Goal: Transaction & Acquisition: Purchase product/service

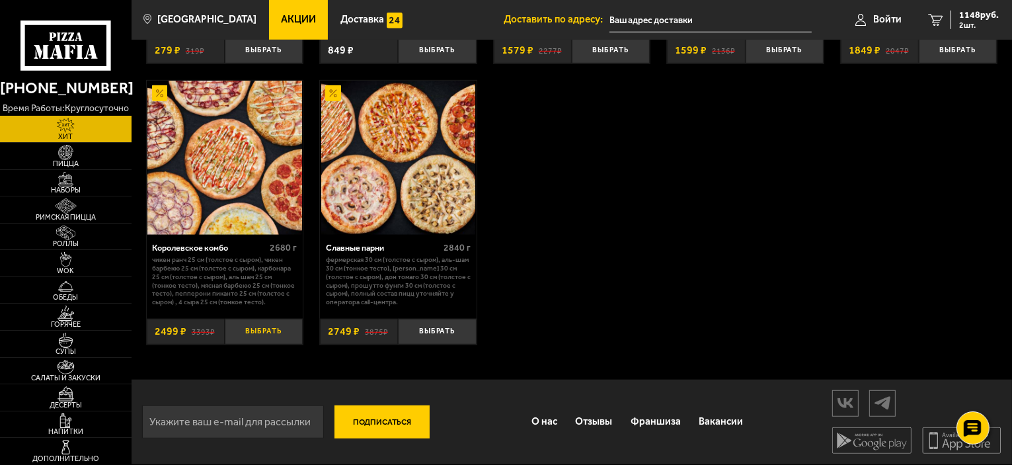
scroll to position [864, 0]
click at [60, 186] on span "Наборы" at bounding box center [66, 189] width 132 height 7
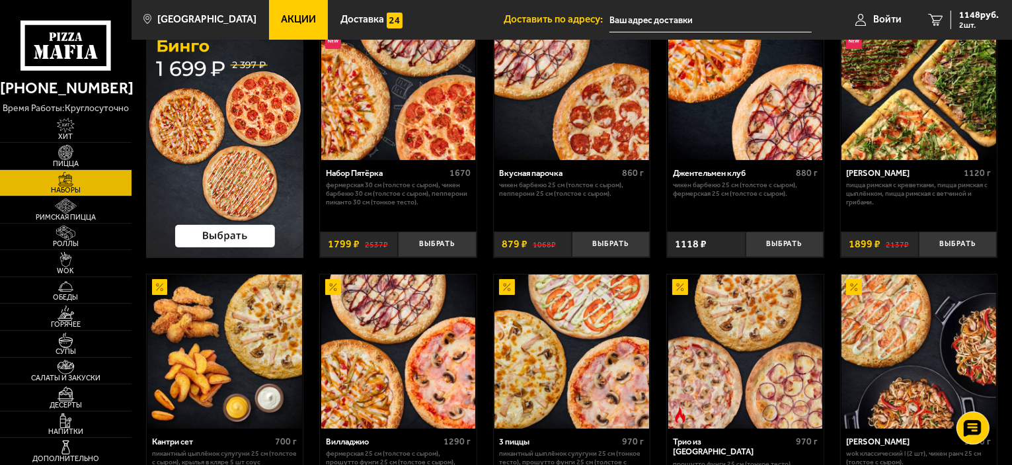
scroll to position [198, 0]
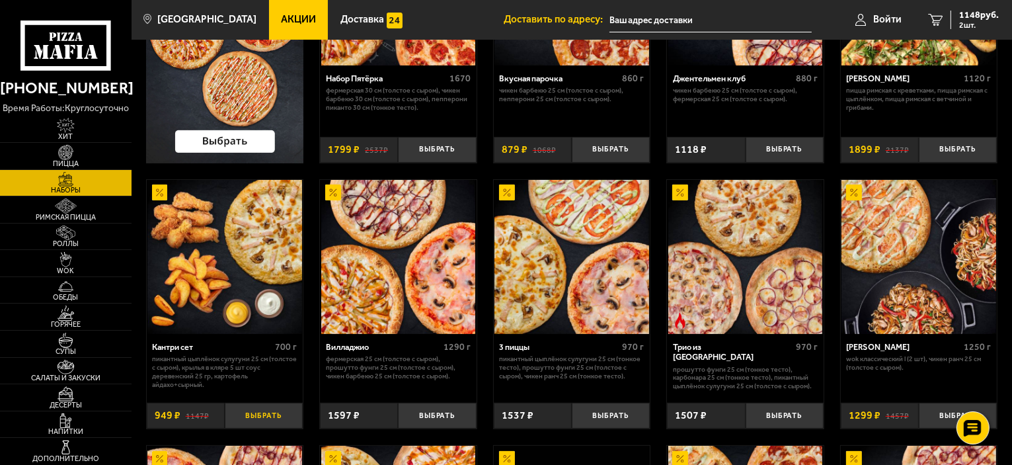
click at [266, 417] on button "Выбрать" at bounding box center [264, 416] width 78 height 26
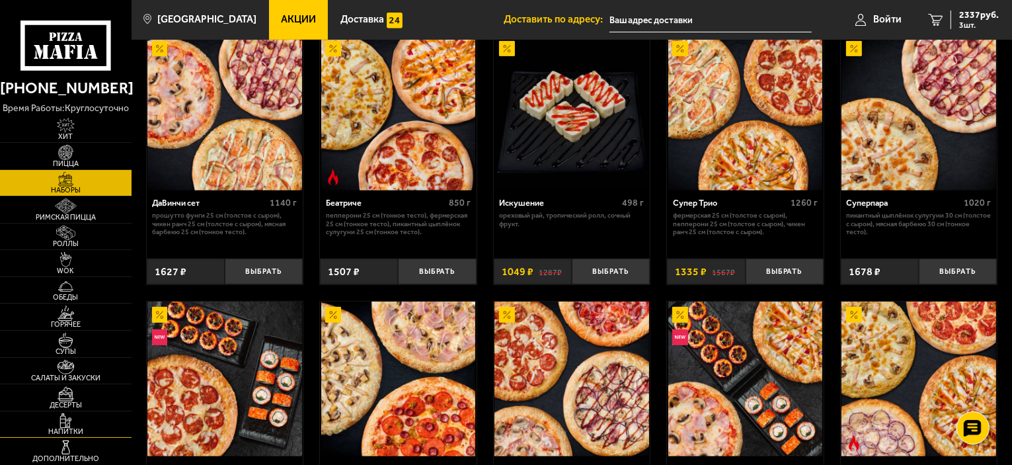
scroll to position [687, 0]
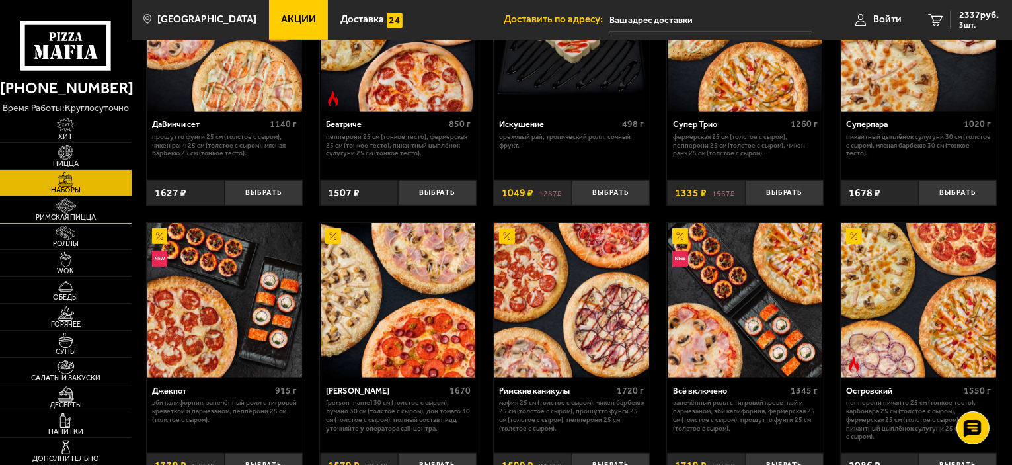
click at [52, 214] on span "Римская пицца" at bounding box center [66, 217] width 132 height 7
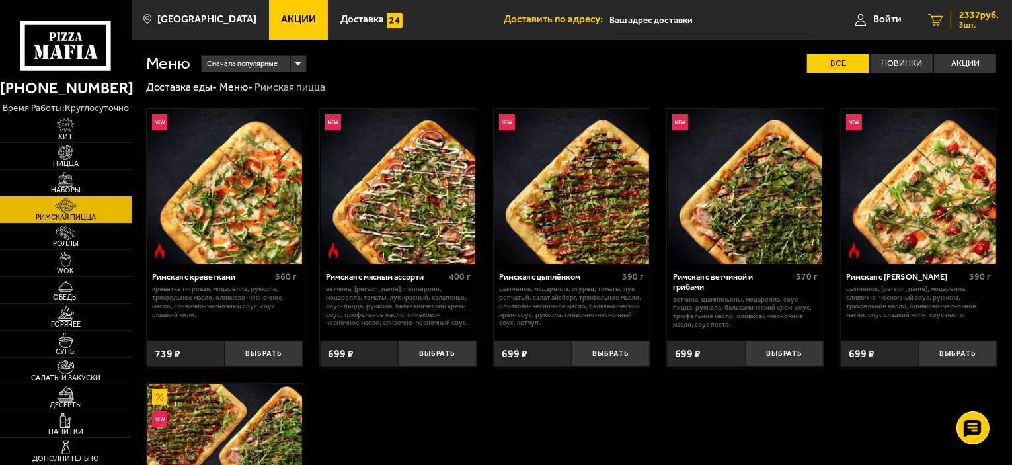
click at [976, 23] on span "3 шт." at bounding box center [979, 25] width 40 height 8
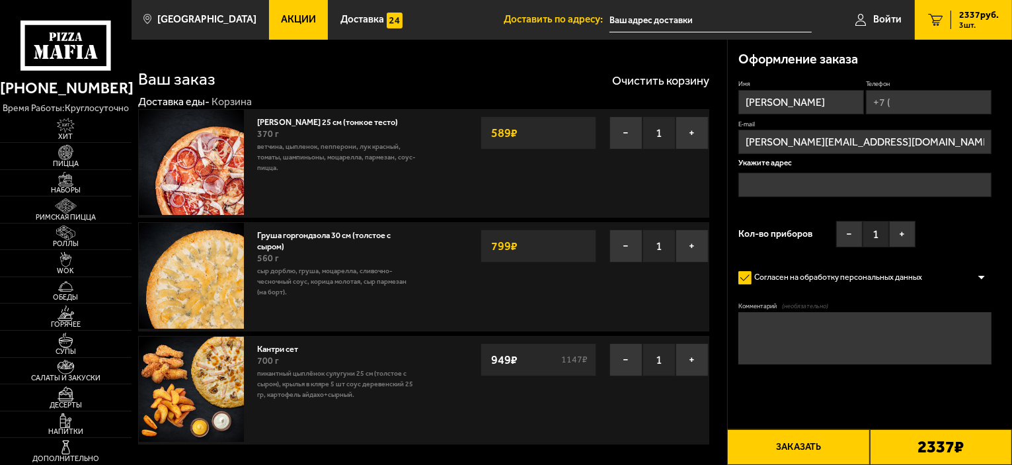
type input "улица Маршала Казакова, 72к1с1"
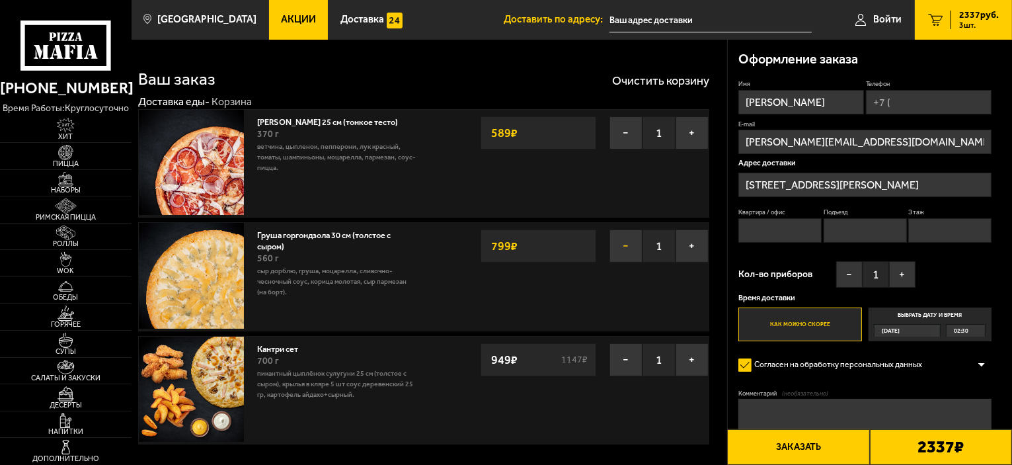
click at [629, 244] on button "−" at bounding box center [626, 245] width 33 height 33
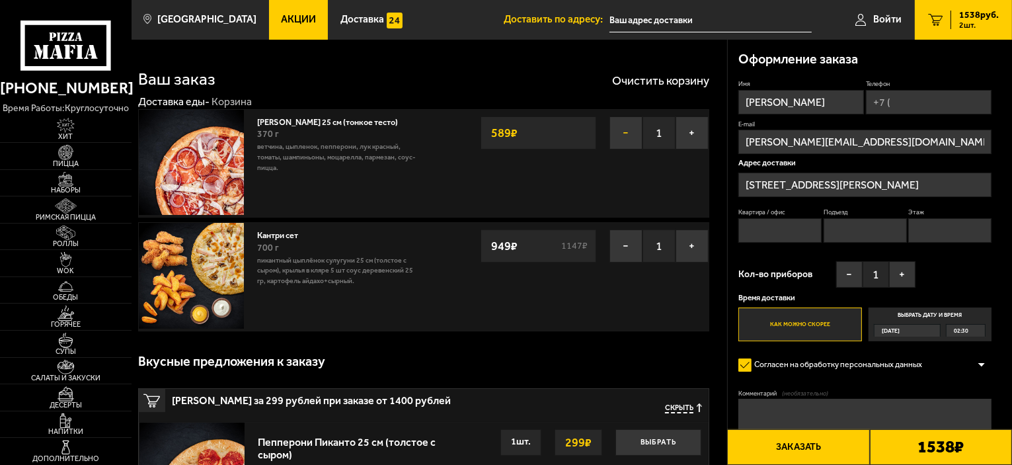
click at [623, 129] on button "−" at bounding box center [626, 132] width 33 height 33
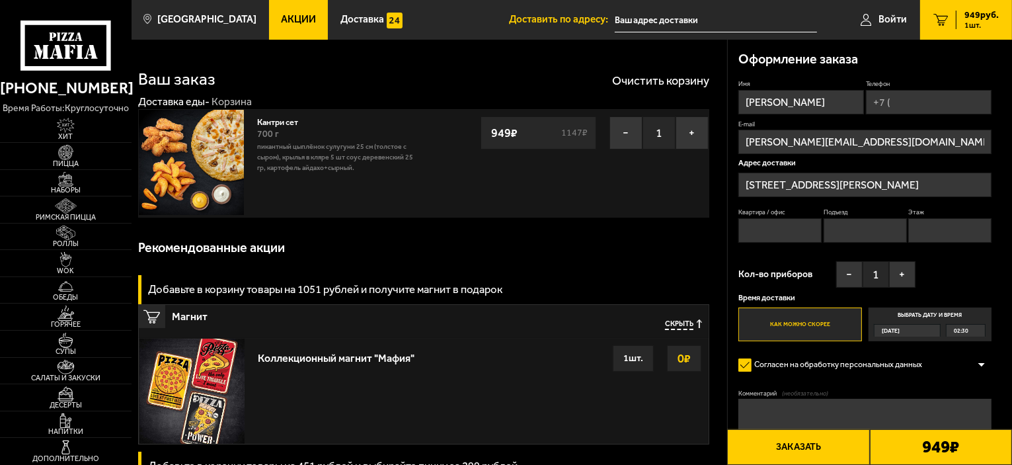
click at [899, 104] on input "Телефон" at bounding box center [929, 102] width 126 height 24
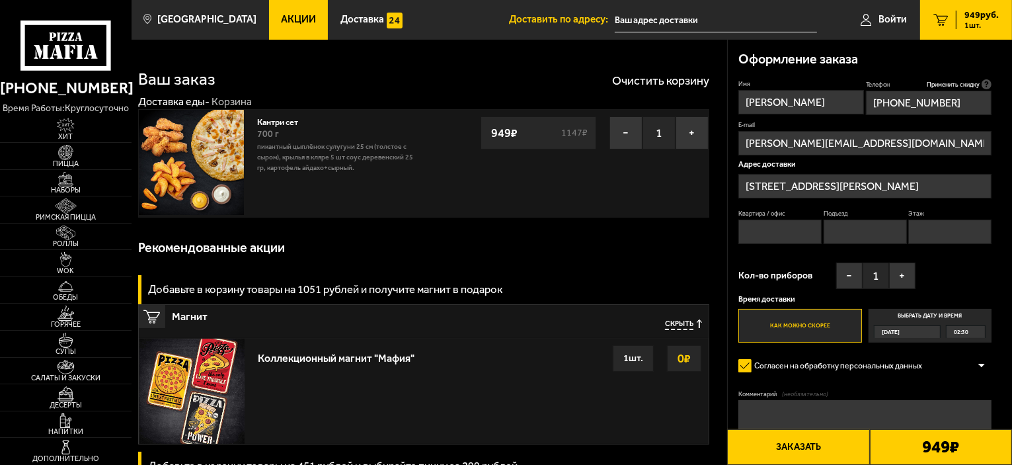
type input "+7 (981) 834-15-84"
click at [812, 232] on input "Квартира / офис" at bounding box center [780, 232] width 83 height 24
type input "378"
click at [851, 221] on input "Подъезд" at bounding box center [865, 232] width 83 height 24
type input "2"
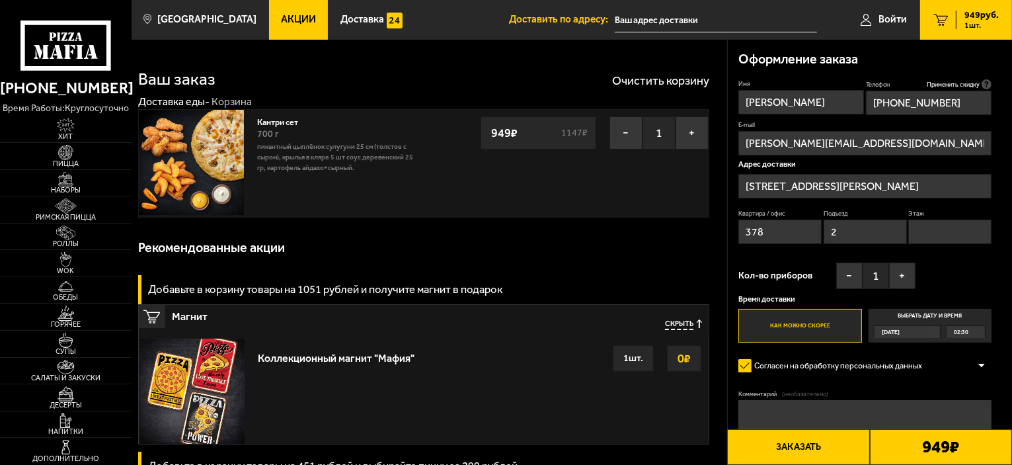
click at [916, 229] on input "Этаж" at bounding box center [949, 232] width 83 height 24
type input "20"
click at [75, 402] on span "Десерты" at bounding box center [66, 404] width 132 height 7
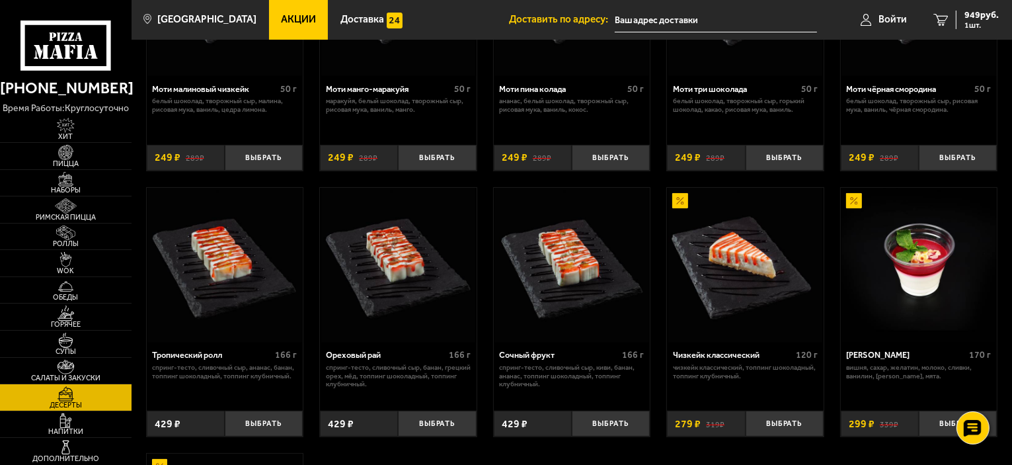
scroll to position [198, 0]
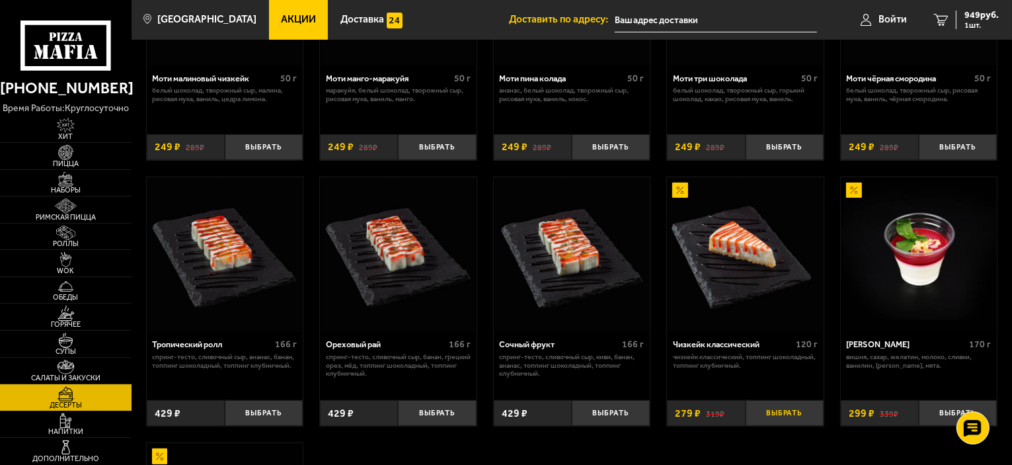
click at [795, 419] on button "Выбрать" at bounding box center [785, 413] width 78 height 26
click at [65, 241] on span "Роллы" at bounding box center [66, 243] width 132 height 7
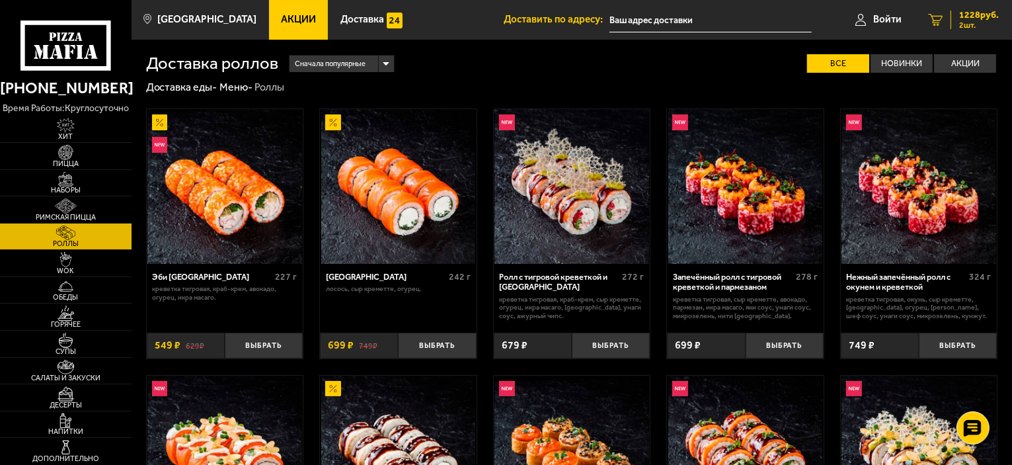
click at [963, 19] on span "1228 руб." at bounding box center [979, 15] width 40 height 9
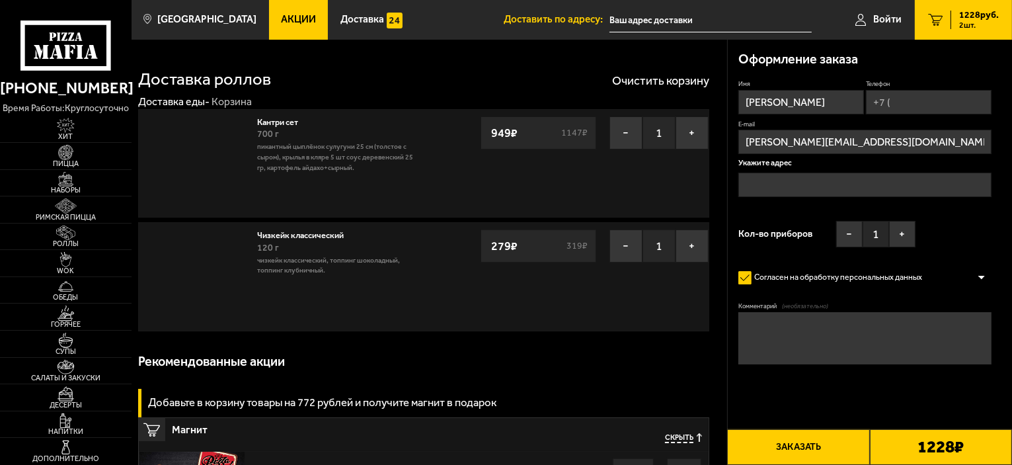
type input "улица Маршала Казакова, 72к1с1"
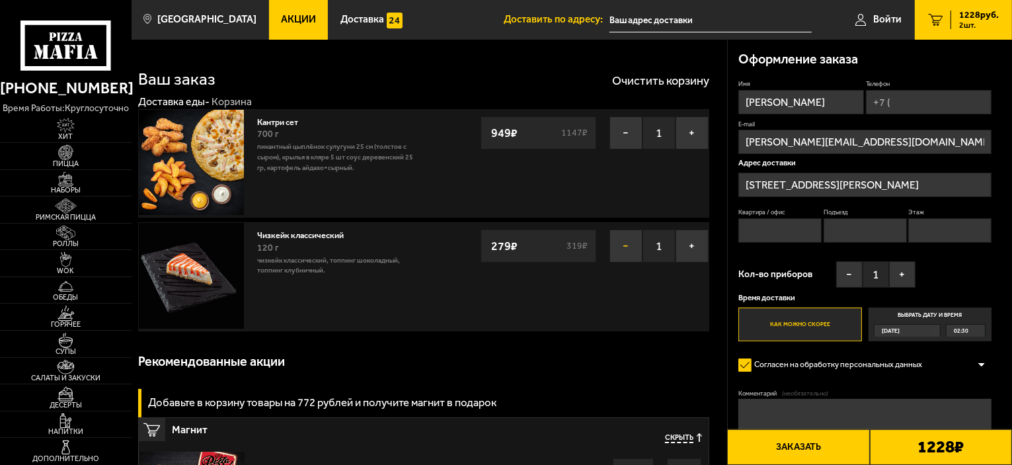
click at [627, 249] on button "−" at bounding box center [626, 245] width 33 height 33
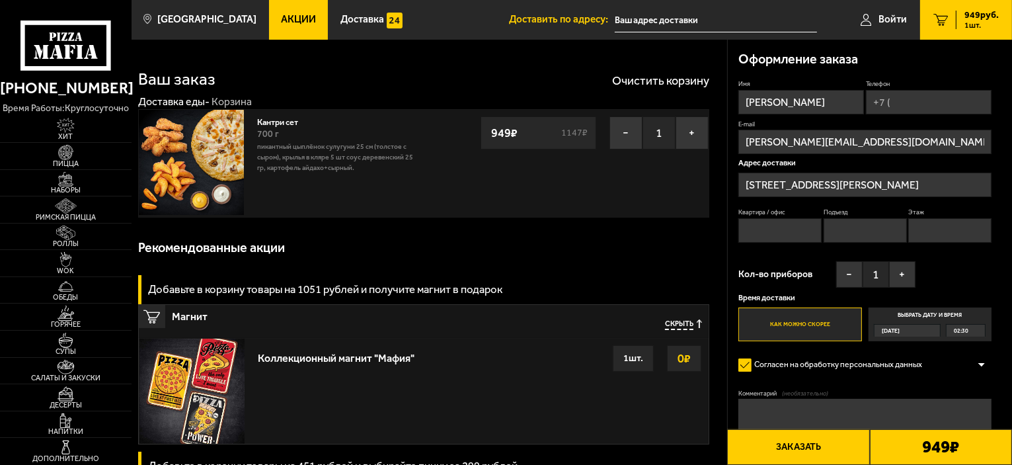
click at [843, 453] on button "Заказать" at bounding box center [798, 447] width 142 height 36
click at [755, 235] on input "Квартира / офис" at bounding box center [780, 230] width 83 height 24
type input "378"
click at [828, 233] on input "Подъезд" at bounding box center [865, 230] width 83 height 24
type input "2"
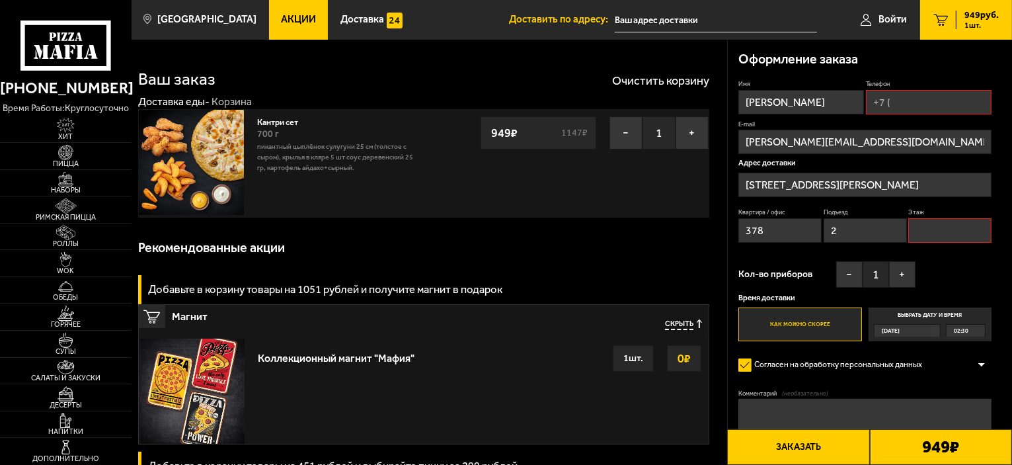
click at [928, 233] on input "Этаж" at bounding box center [949, 230] width 83 height 24
type input "20"
click at [904, 100] on input "Телефон" at bounding box center [929, 102] width 126 height 24
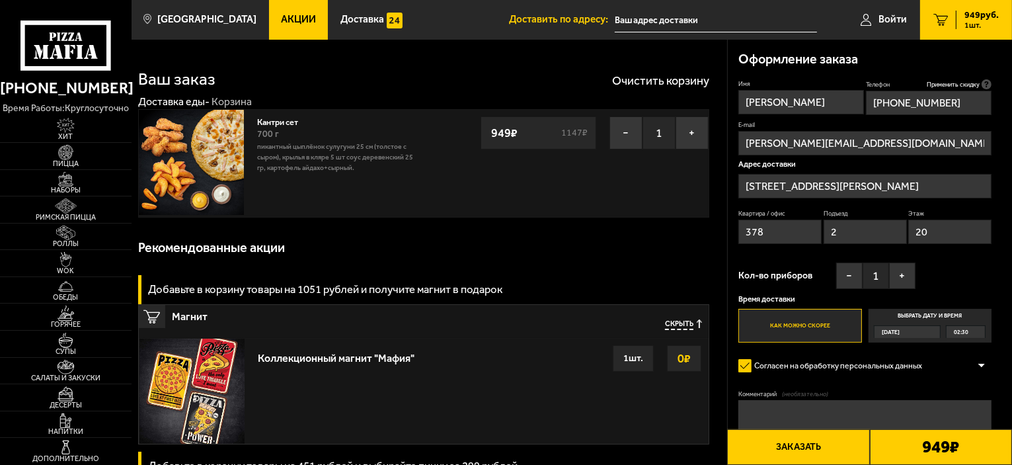
type input "+7 (981) 834-15-84"
click at [834, 454] on button "Заказать" at bounding box center [798, 447] width 142 height 36
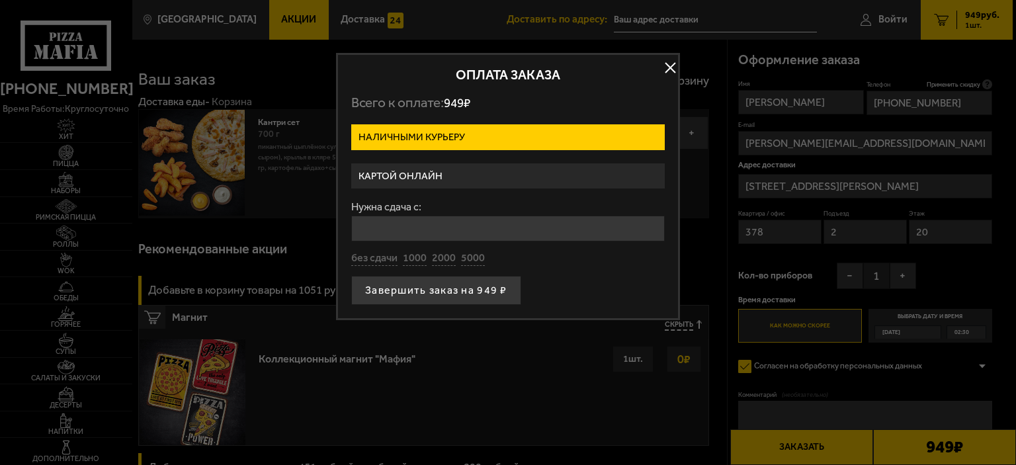
click at [468, 181] on label "Картой онлайн" at bounding box center [507, 176] width 313 height 26
click at [0, 0] on input "Картой онлайн" at bounding box center [0, 0] width 0 height 0
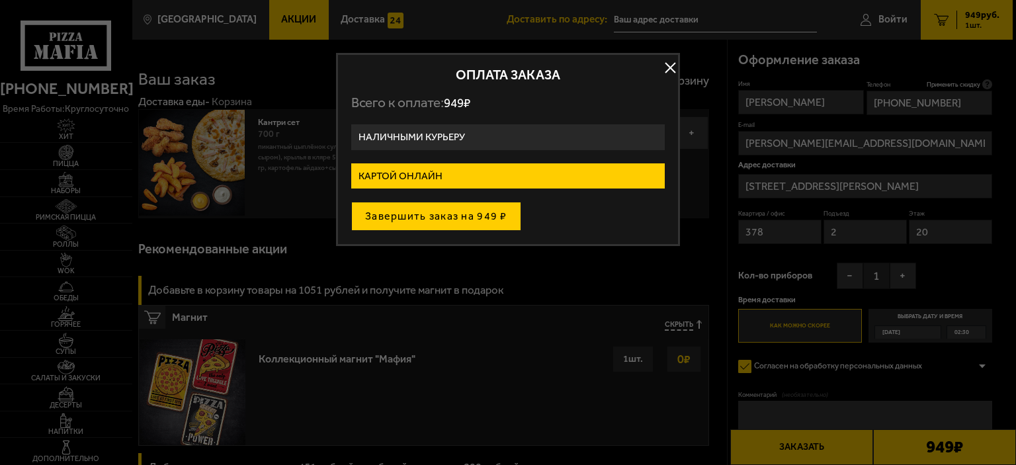
click at [484, 224] on button "Завершить заказ на 949 ₽" at bounding box center [436, 216] width 170 height 29
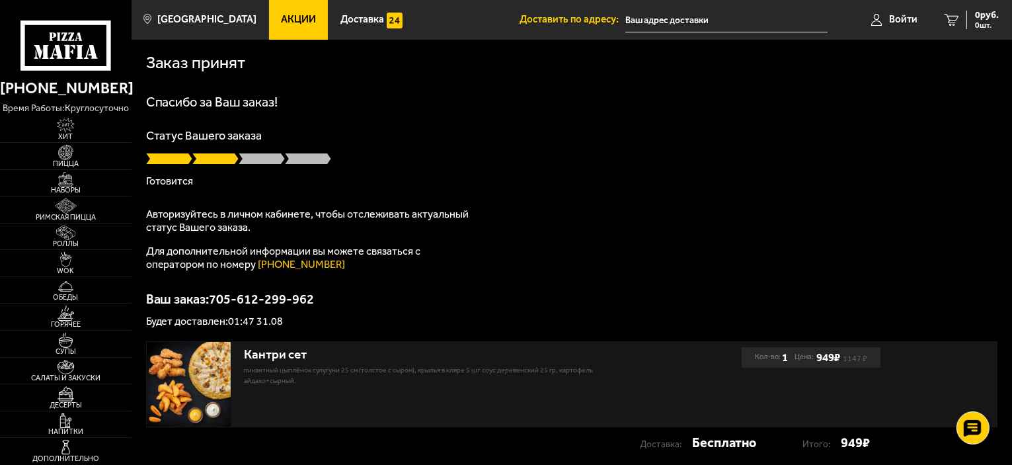
click at [188, 381] on img at bounding box center [189, 384] width 85 height 85
click at [190, 385] on img at bounding box center [189, 384] width 85 height 85
click at [302, 261] on link "[PHONE_NUMBER]" at bounding box center [302, 264] width 87 height 13
drag, startPoint x: 447, startPoint y: 63, endPoint x: 619, endPoint y: 89, distance: 173.8
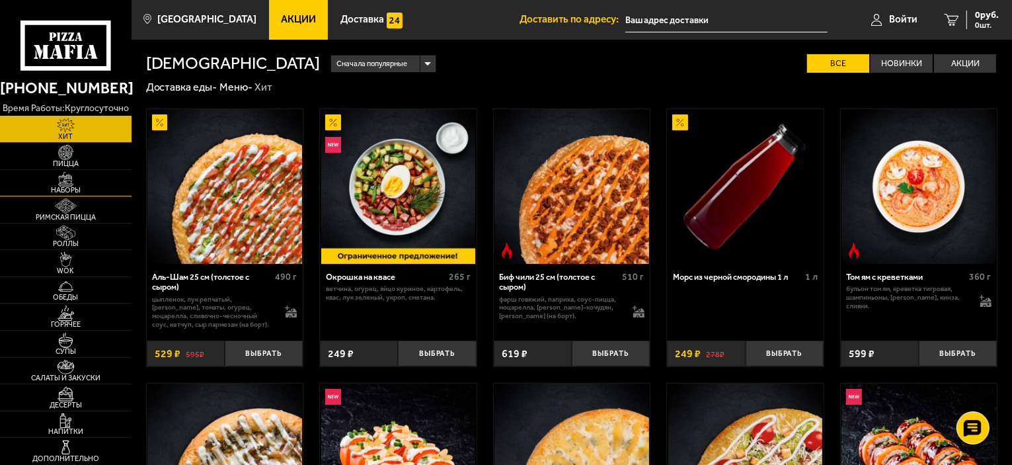
click at [81, 184] on img at bounding box center [66, 179] width 40 height 15
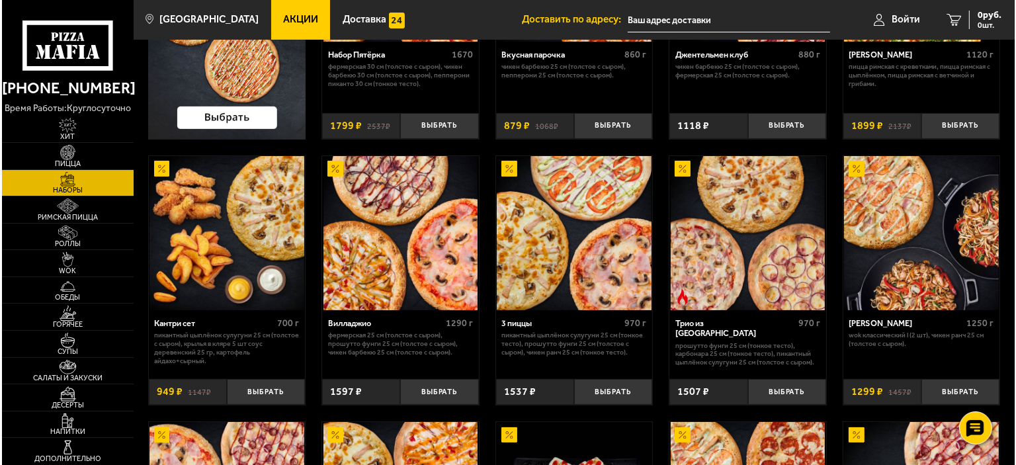
scroll to position [331, 0]
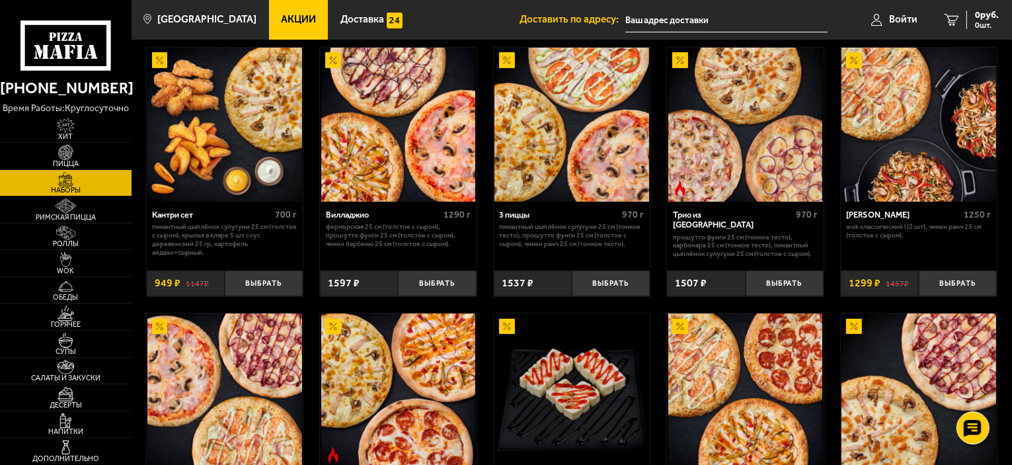
click at [202, 140] on img at bounding box center [224, 125] width 155 height 155
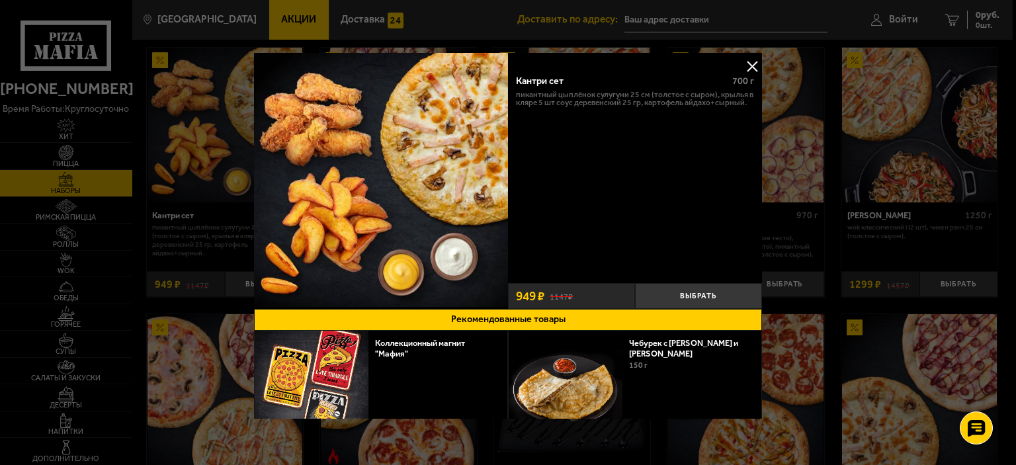
click at [663, 370] on div "150 г" at bounding box center [690, 364] width 122 height 13
click at [746, 70] on button at bounding box center [752, 66] width 20 height 20
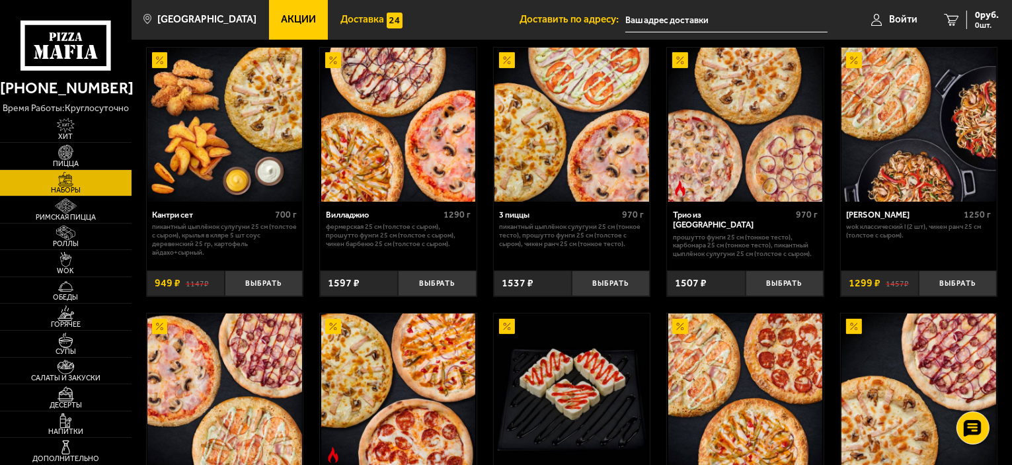
click at [387, 27] on img at bounding box center [395, 21] width 16 height 16
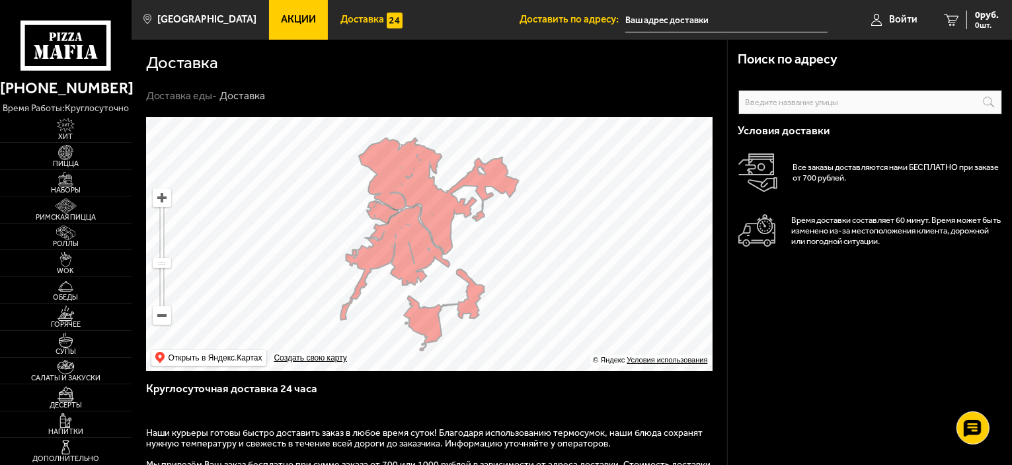
click at [290, 24] on span "Акции" at bounding box center [298, 20] width 35 height 10
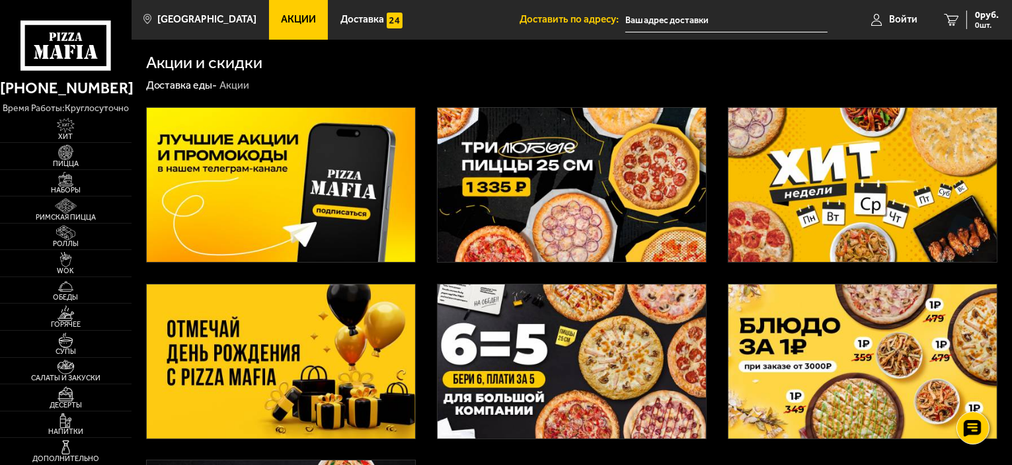
click at [61, 54] on use at bounding box center [58, 52] width 9 height 14
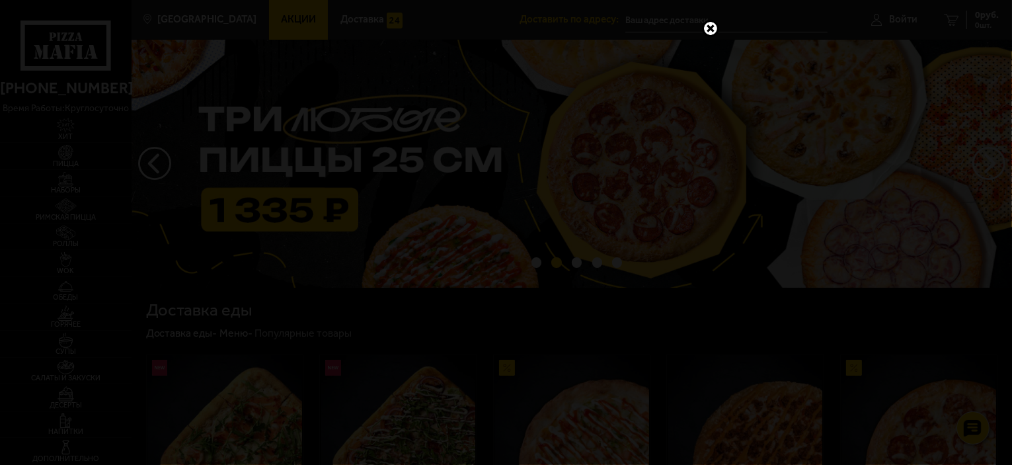
click at [711, 31] on link at bounding box center [710, 28] width 17 height 17
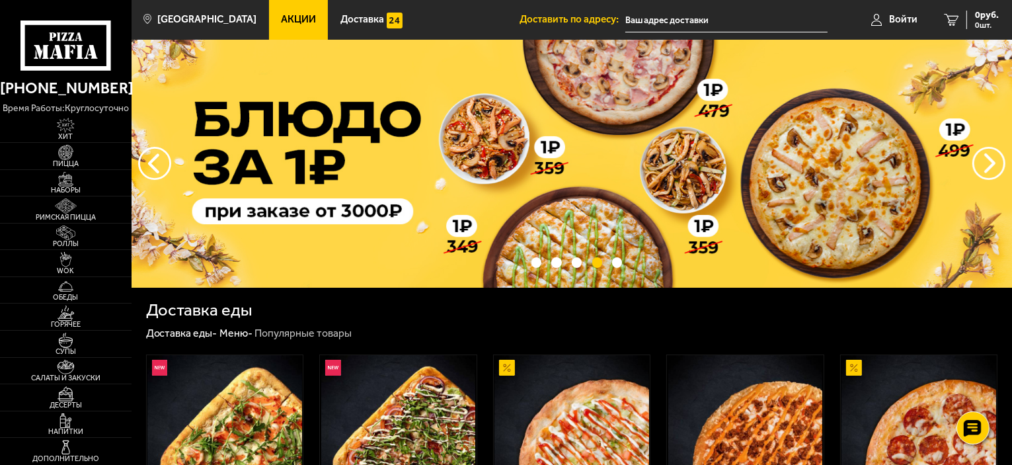
drag, startPoint x: 521, startPoint y: 393, endPoint x: 533, endPoint y: 412, distance: 22.0
